Goal: Communication & Community: Answer question/provide support

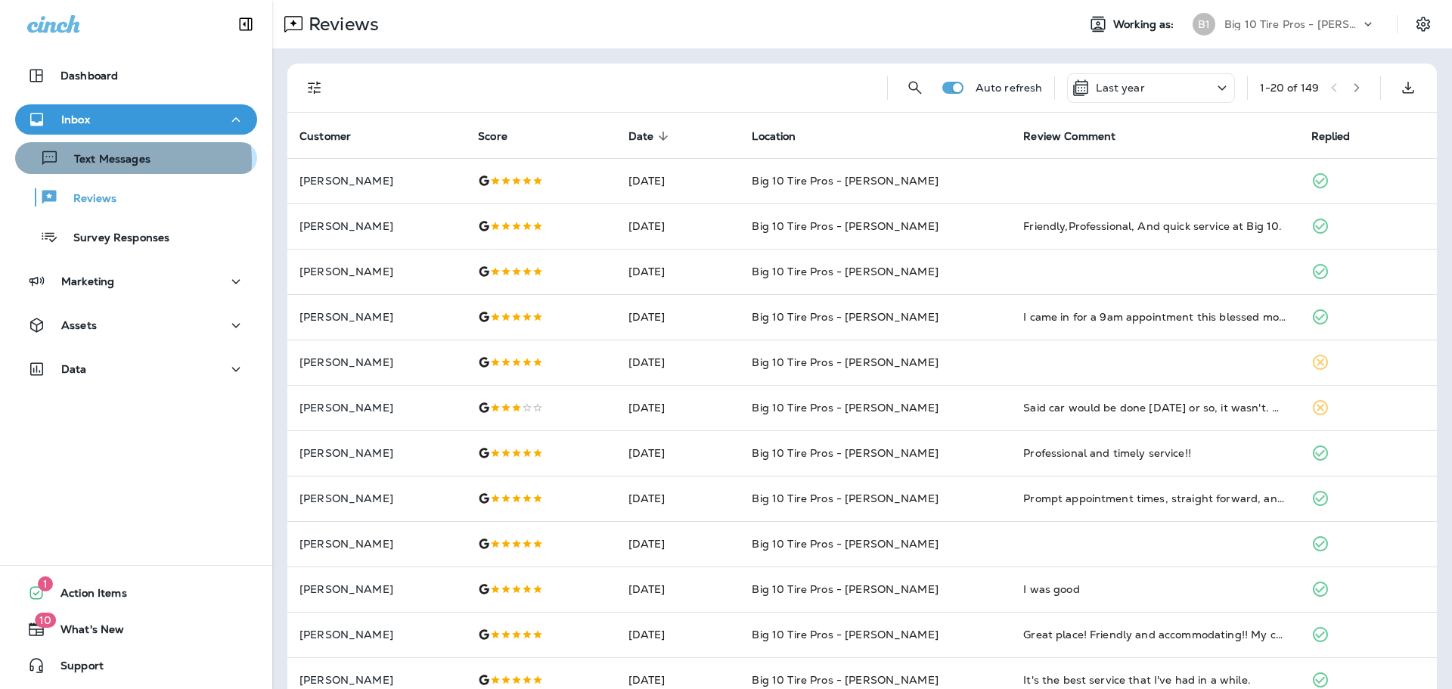
click at [122, 160] on p "Text Messages" at bounding box center [104, 160] width 91 height 14
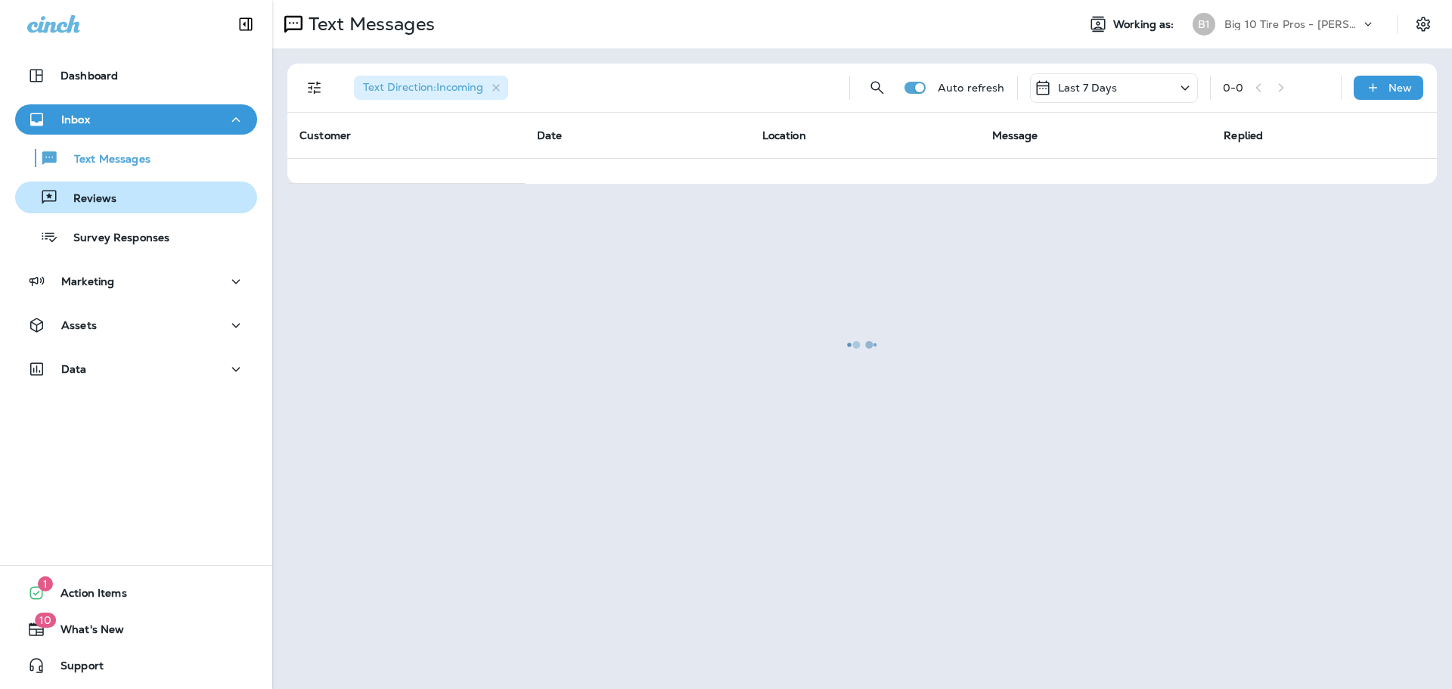
click at [113, 194] on p "Reviews" at bounding box center [87, 199] width 58 height 14
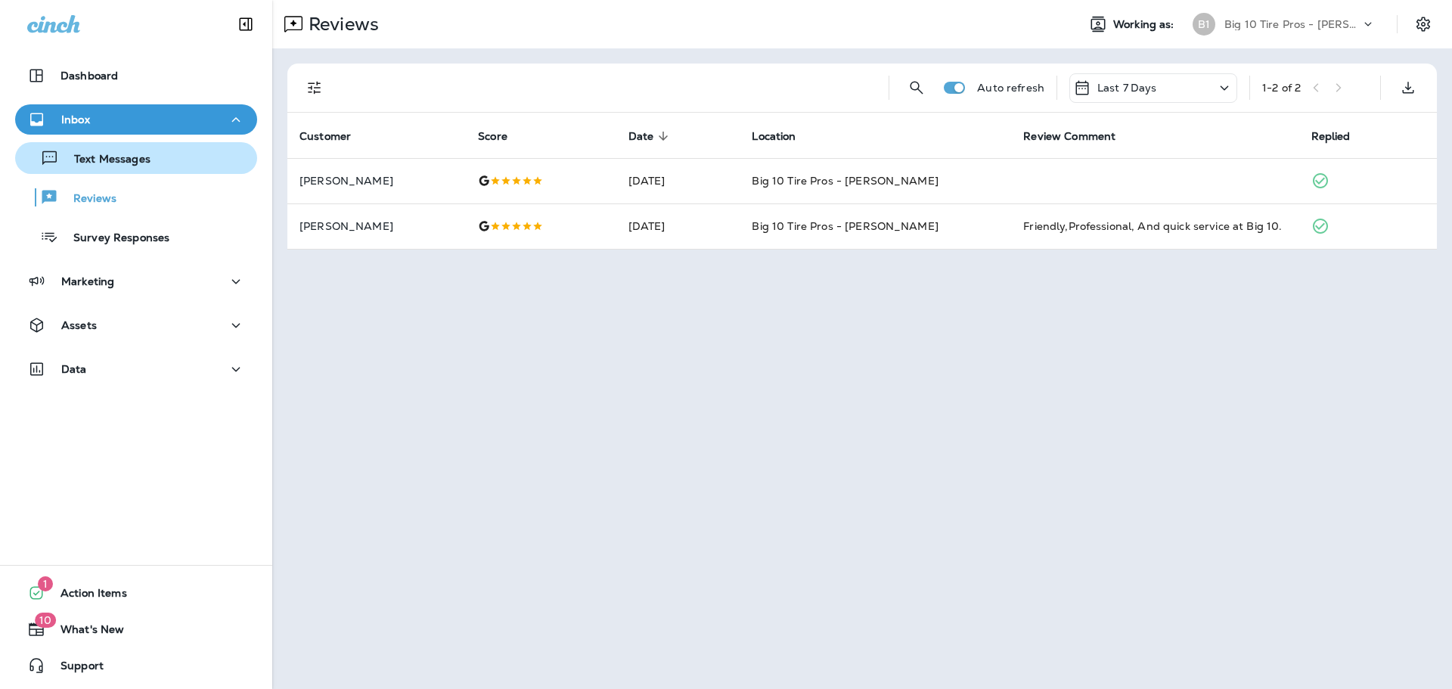
click at [142, 157] on p "Text Messages" at bounding box center [104, 160] width 91 height 14
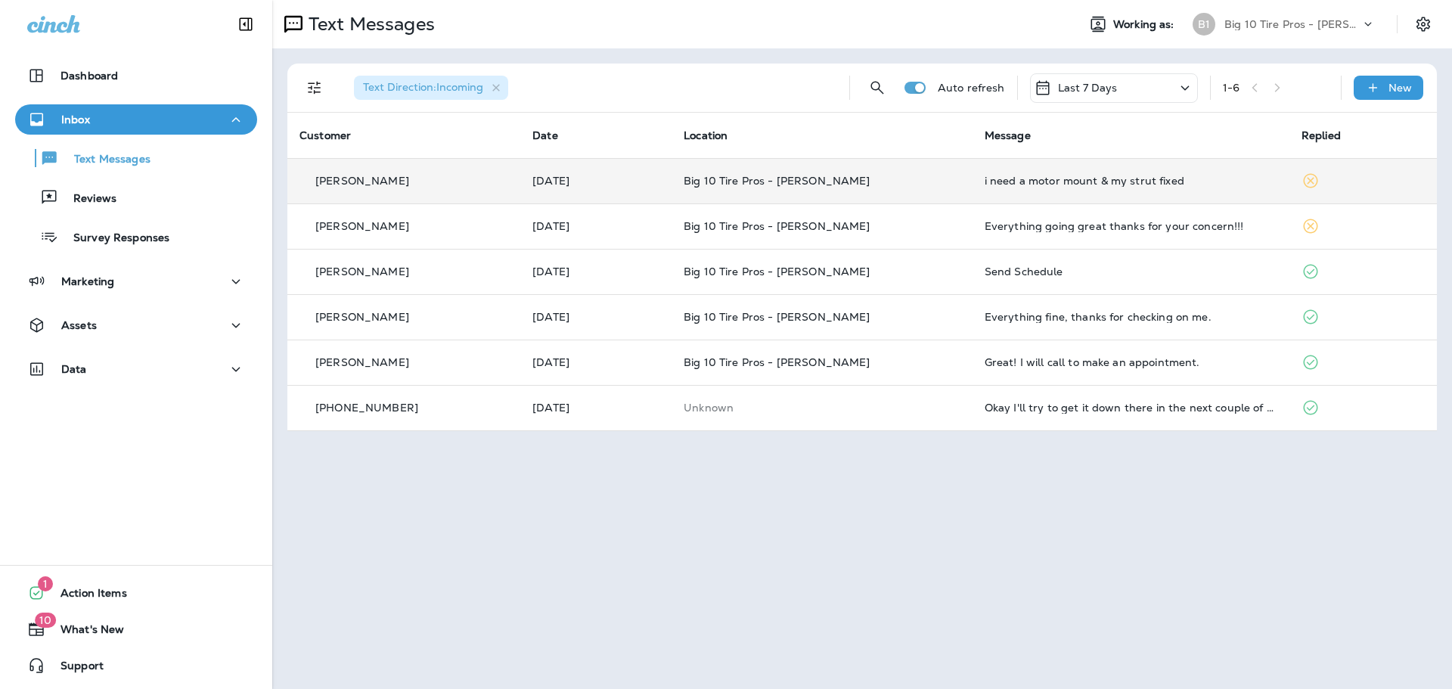
click at [1038, 181] on div "i need a motor mount & my strut fixed" at bounding box center [1130, 181] width 293 height 12
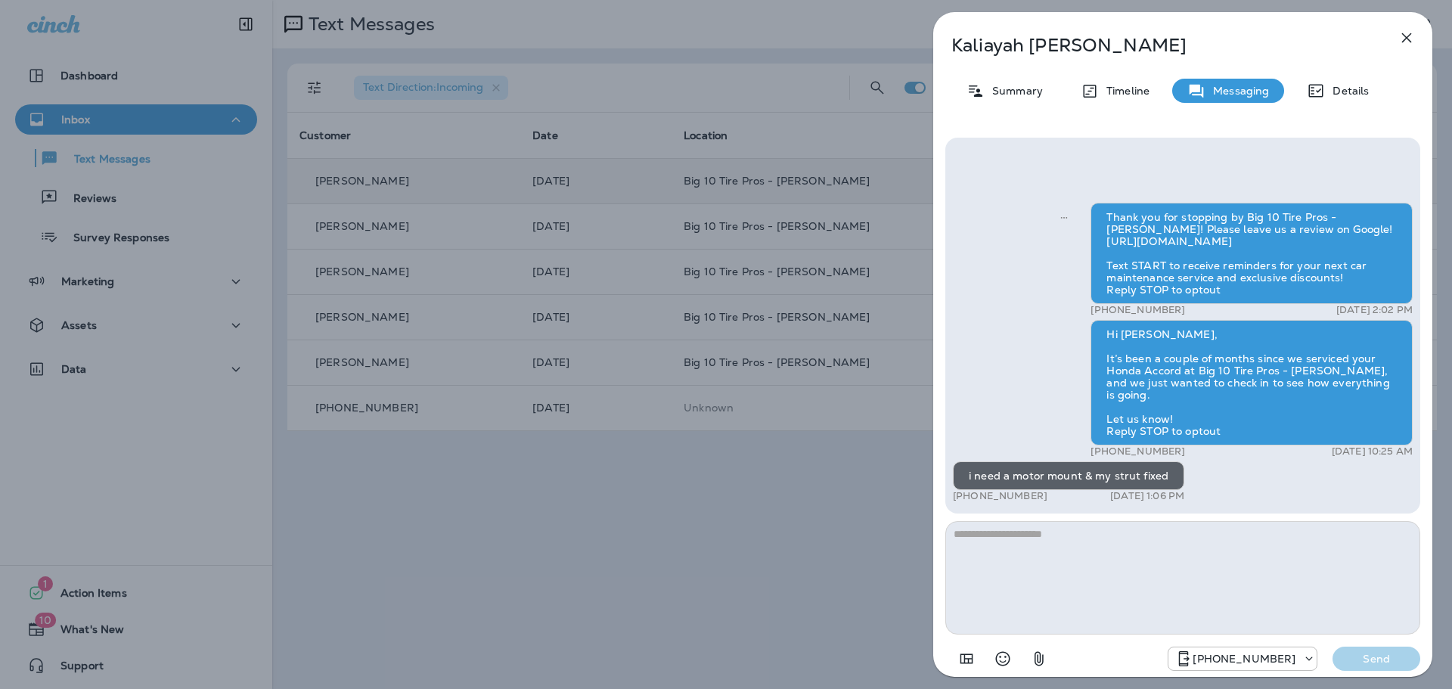
click at [1403, 34] on icon "button" at bounding box center [1407, 38] width 10 height 10
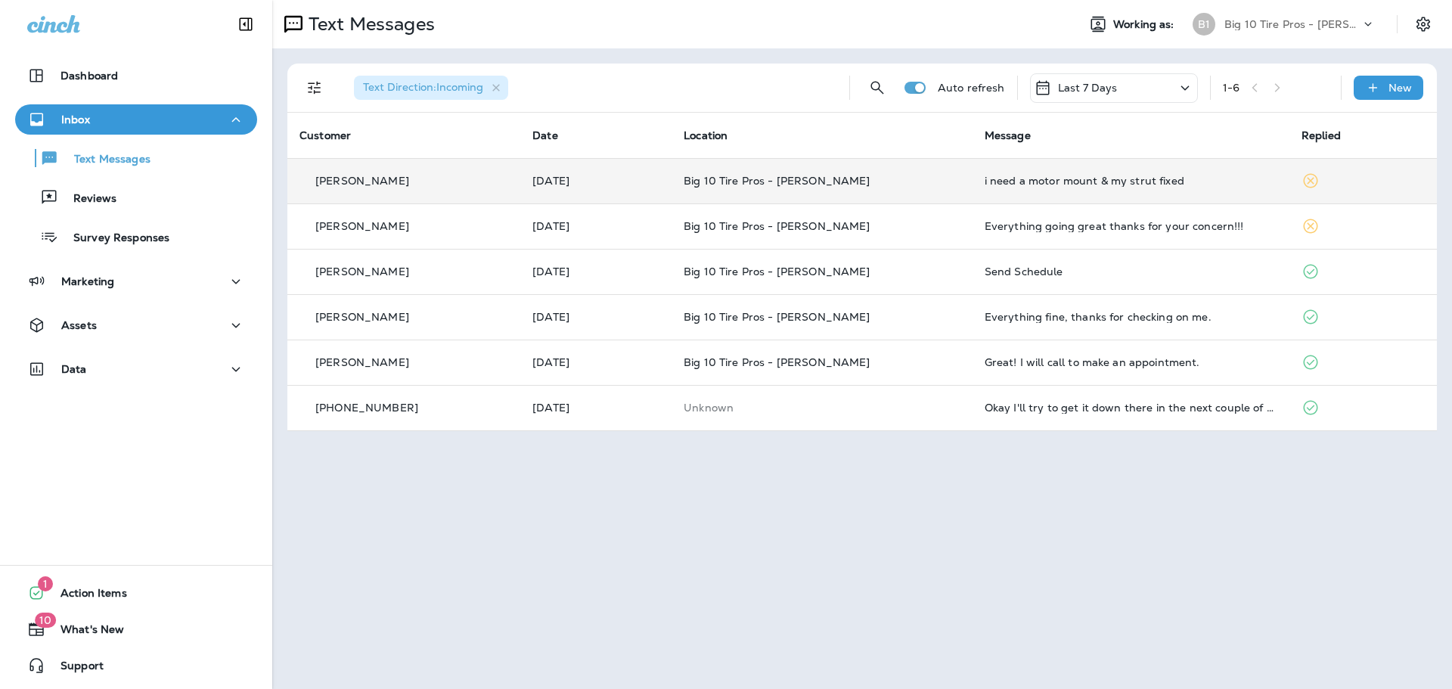
click at [1060, 180] on div "i need a motor mount & my strut fixed" at bounding box center [1130, 181] width 293 height 12
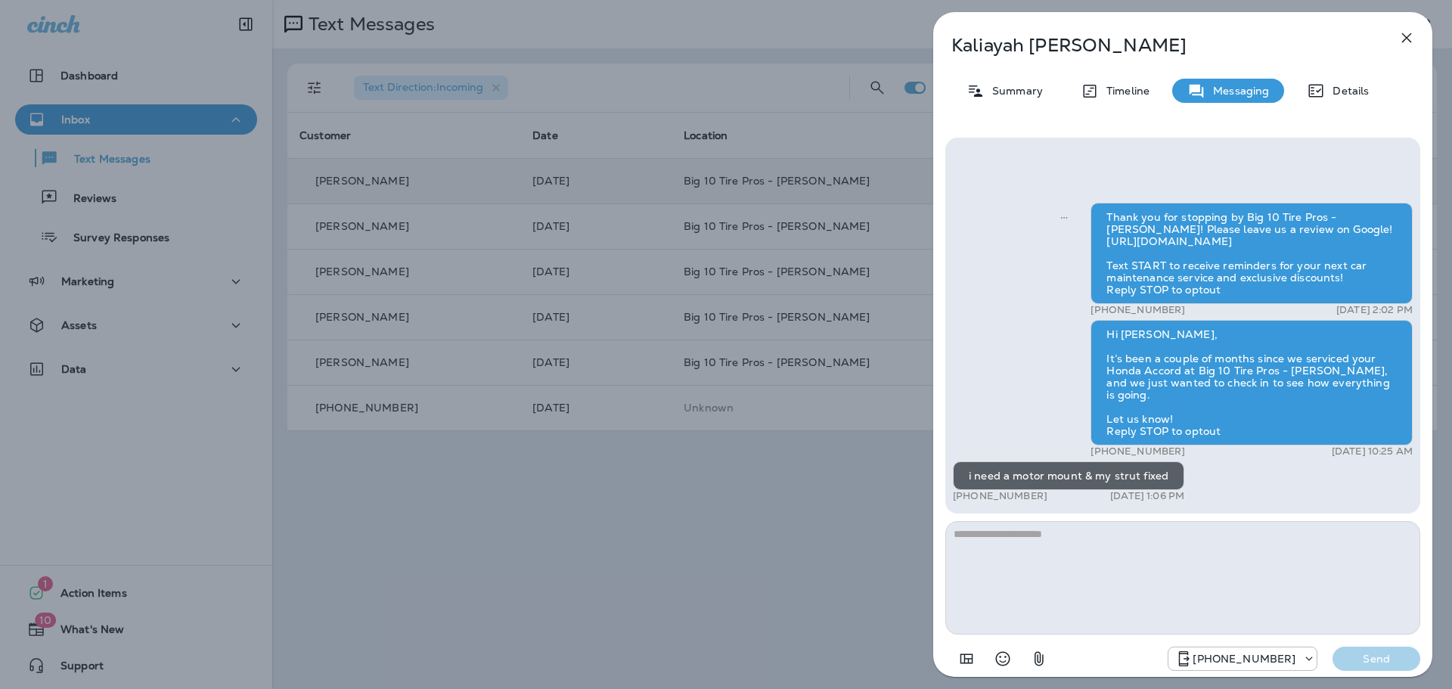
click at [118, 110] on div "[PERSON_NAME] Summary Timeline Messaging Details Thank you for stopping by Big …" at bounding box center [726, 344] width 1452 height 689
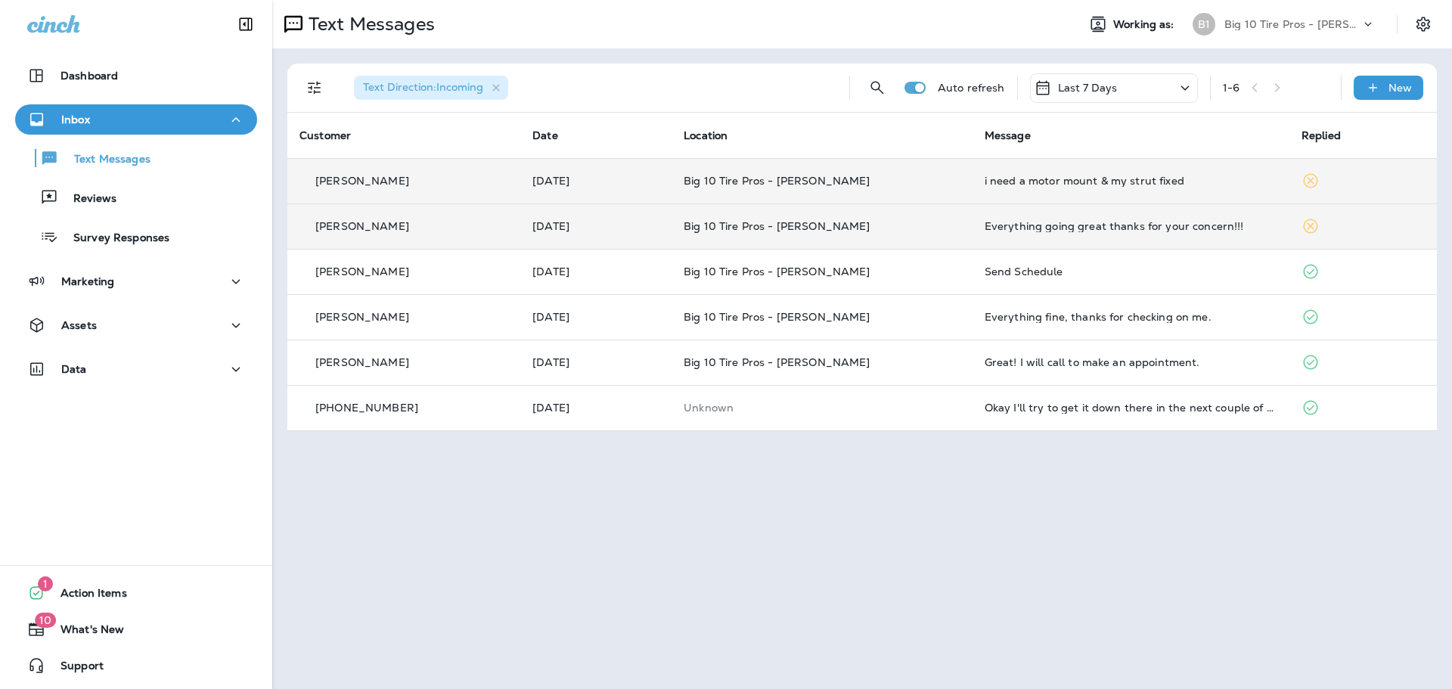
click at [1133, 225] on div "Everything going great thanks for your concern!!!" at bounding box center [1130, 226] width 293 height 12
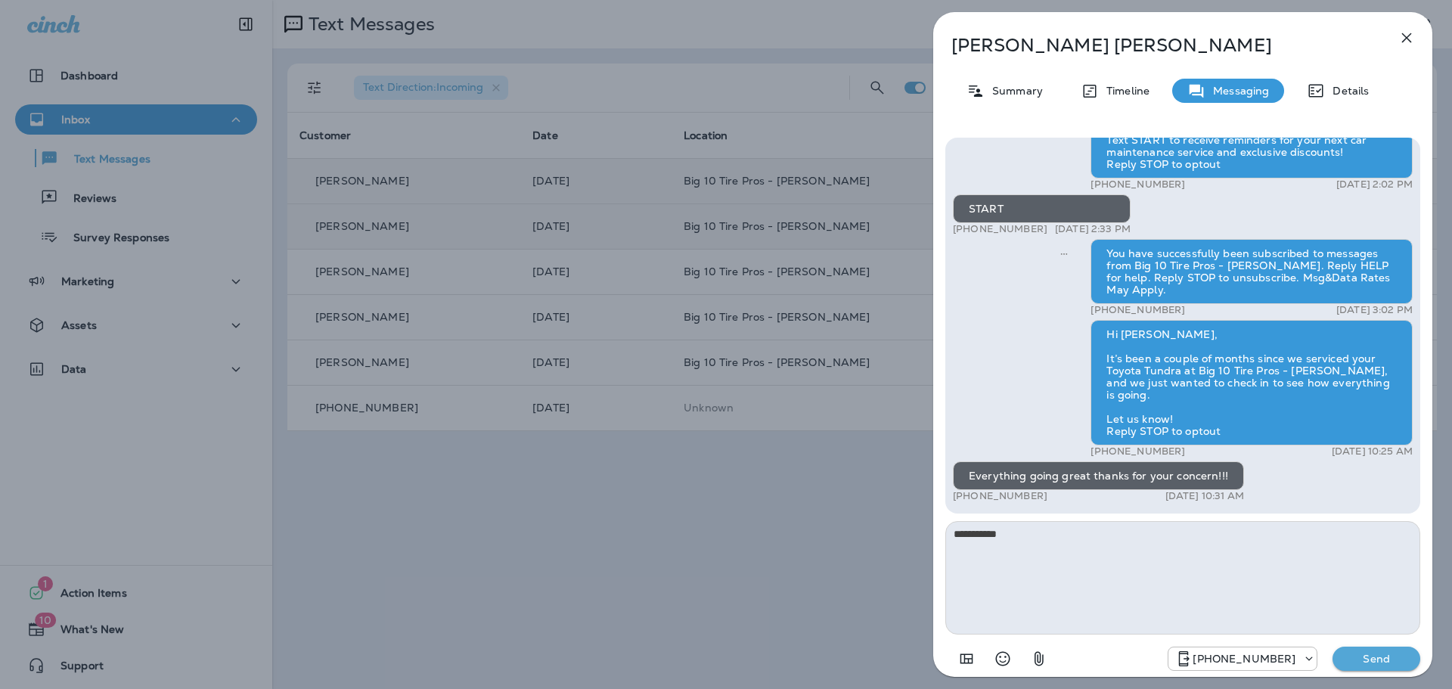
drag, startPoint x: 966, startPoint y: 529, endPoint x: 885, endPoint y: 522, distance: 81.2
click at [890, 527] on div "[PERSON_NAME] Summary Timeline Messaging Details Hi [PERSON_NAME], It’s been a …" at bounding box center [726, 344] width 1452 height 689
type textarea "**********"
click at [1387, 650] on button "Send" at bounding box center [1376, 658] width 88 height 24
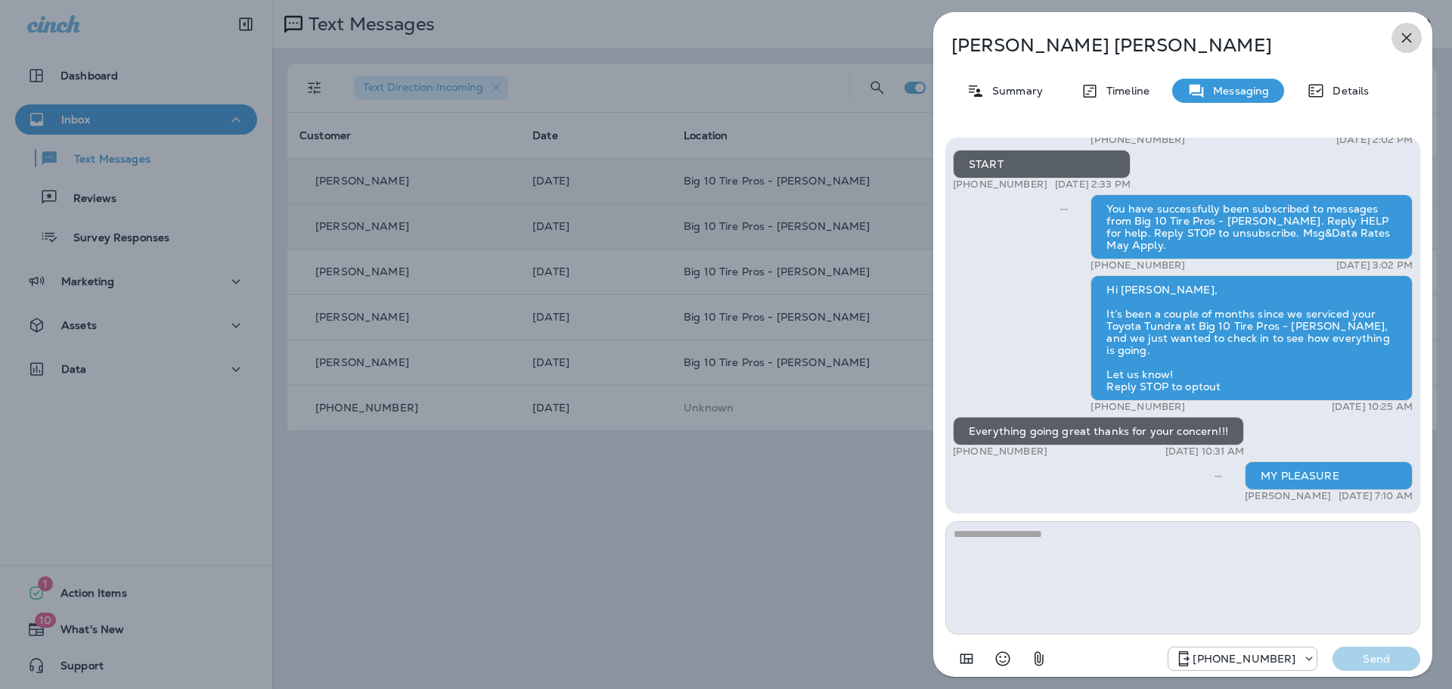
click at [1405, 30] on icon "button" at bounding box center [1406, 38] width 18 height 18
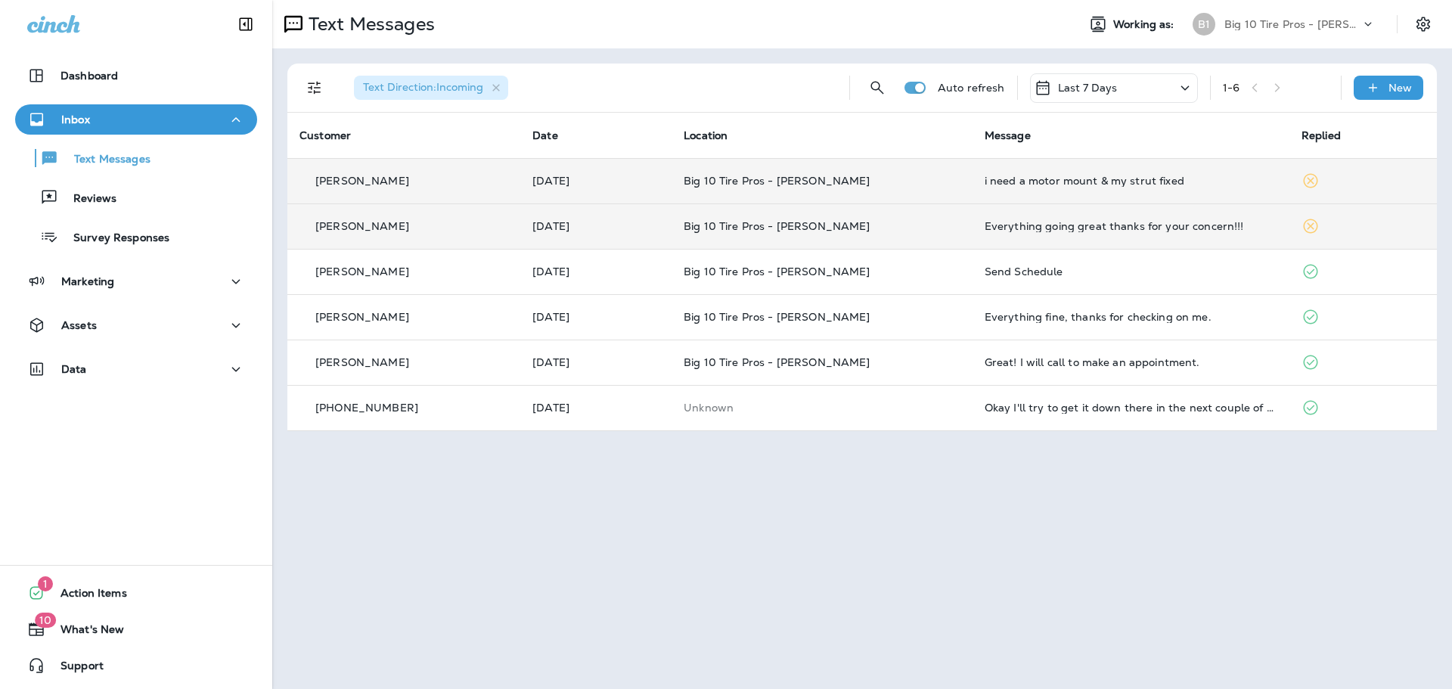
click at [408, 188] on div "[PERSON_NAME]" at bounding box center [403, 181] width 209 height 16
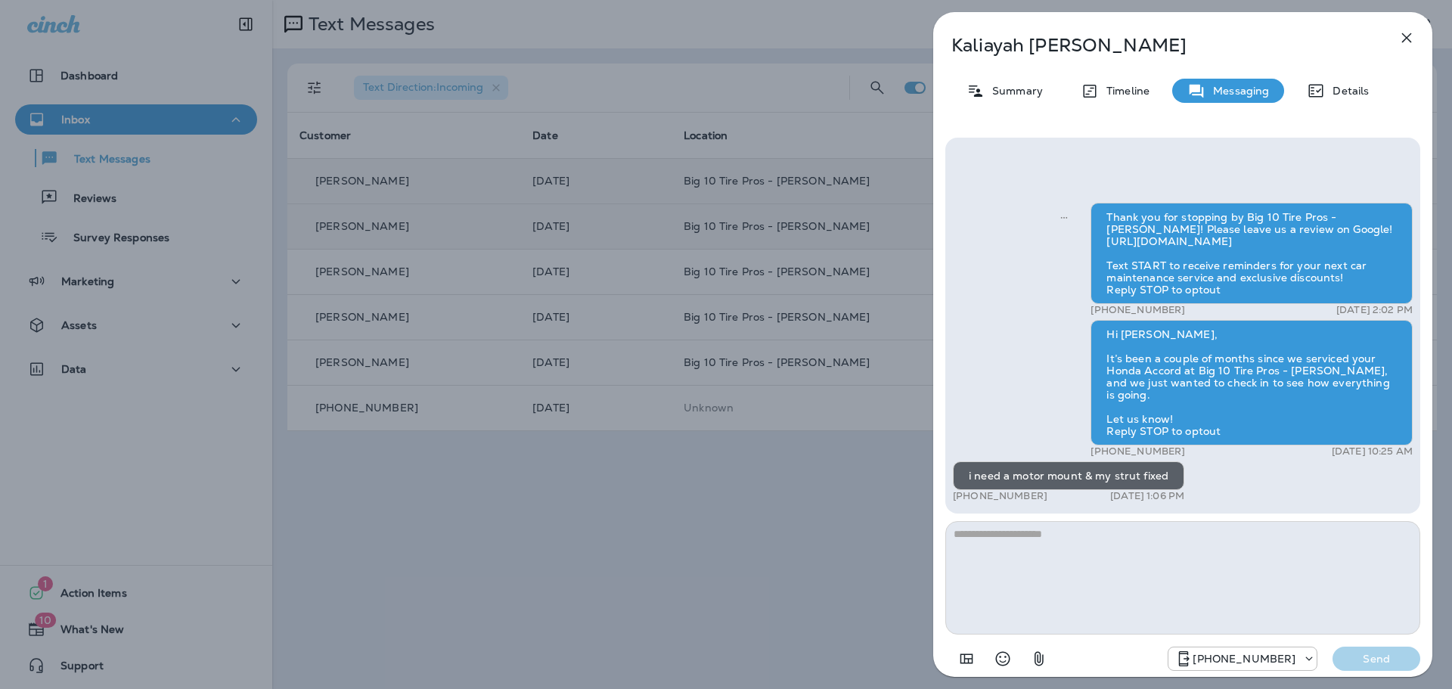
click at [1018, 549] on textarea at bounding box center [1182, 577] width 475 height 113
type textarea "**********"
click at [1365, 659] on p "Send" at bounding box center [1376, 659] width 64 height 14
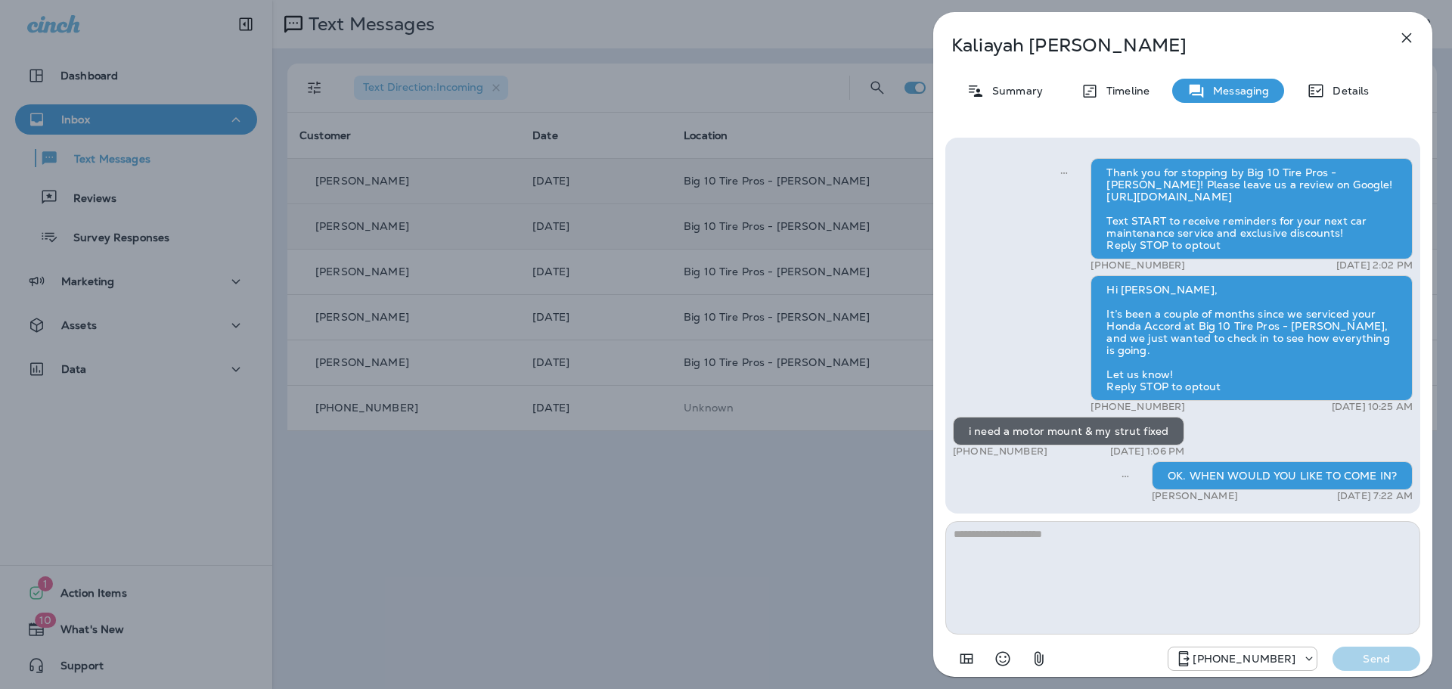
click at [1403, 38] on icon "button" at bounding box center [1406, 38] width 18 height 18
